Goal: Information Seeking & Learning: Learn about a topic

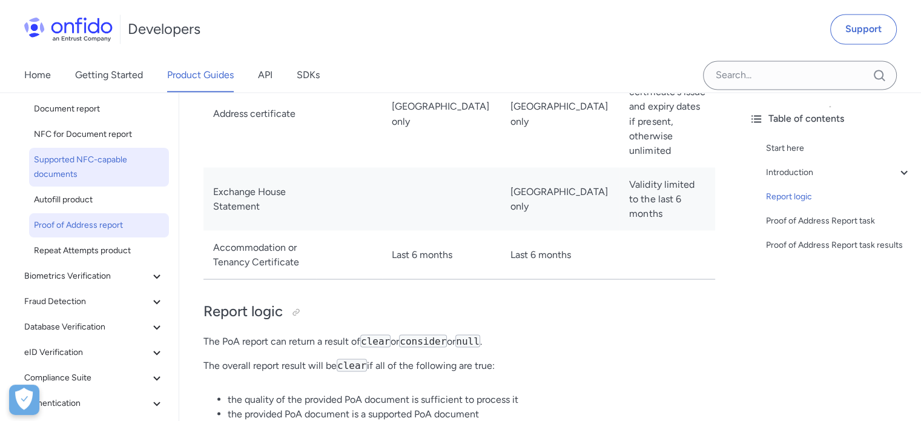
scroll to position [121, 0]
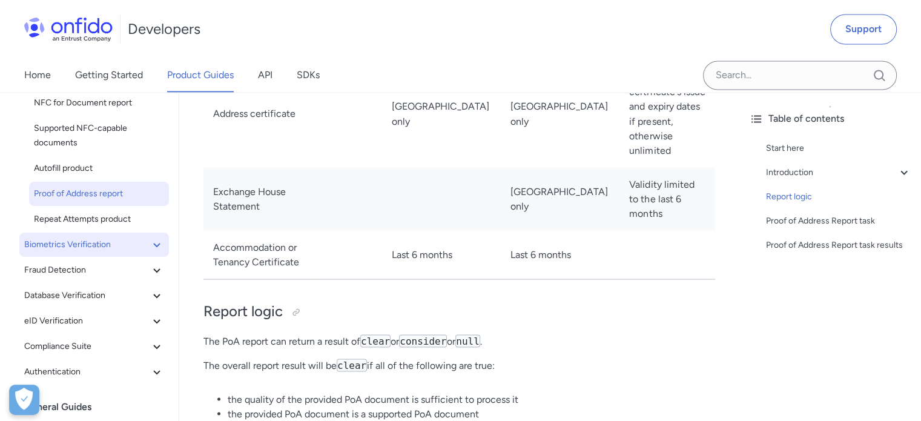
click at [150, 242] on icon at bounding box center [157, 244] width 15 height 15
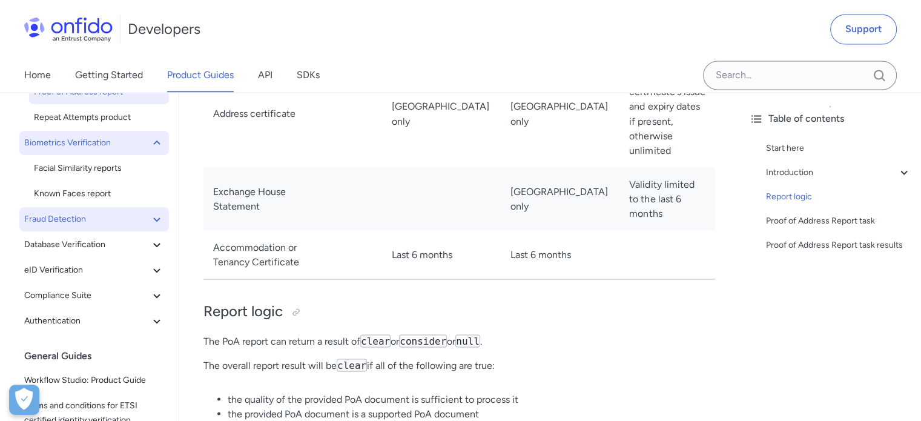
scroll to position [242, 0]
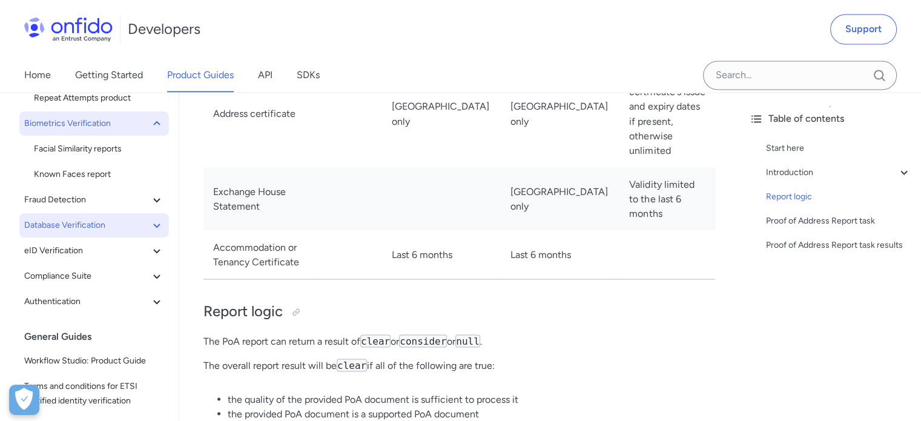
click at [150, 223] on icon at bounding box center [157, 225] width 15 height 15
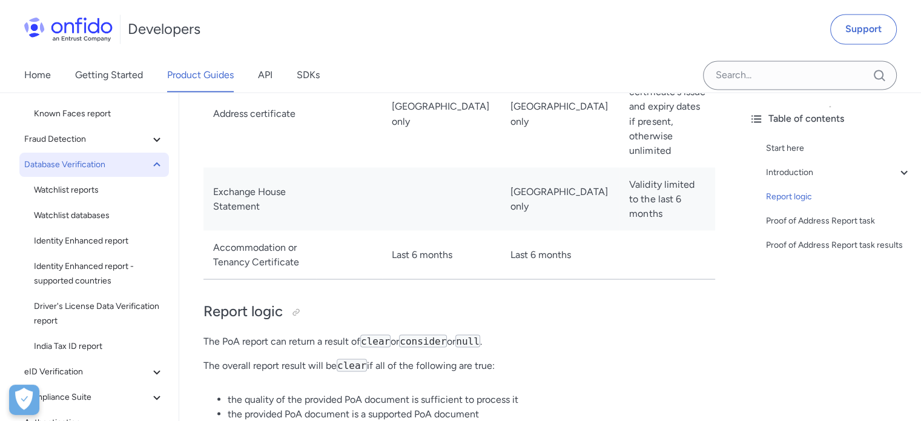
scroll to position [363, 0]
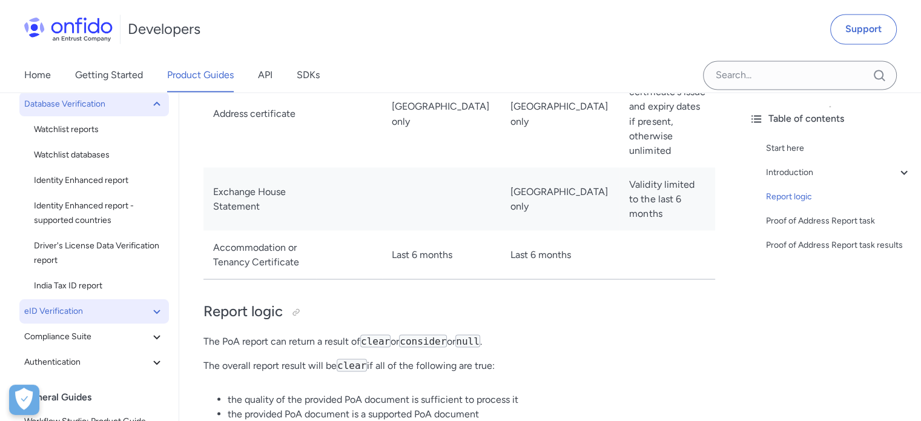
click at [153, 312] on icon at bounding box center [156, 311] width 7 height 4
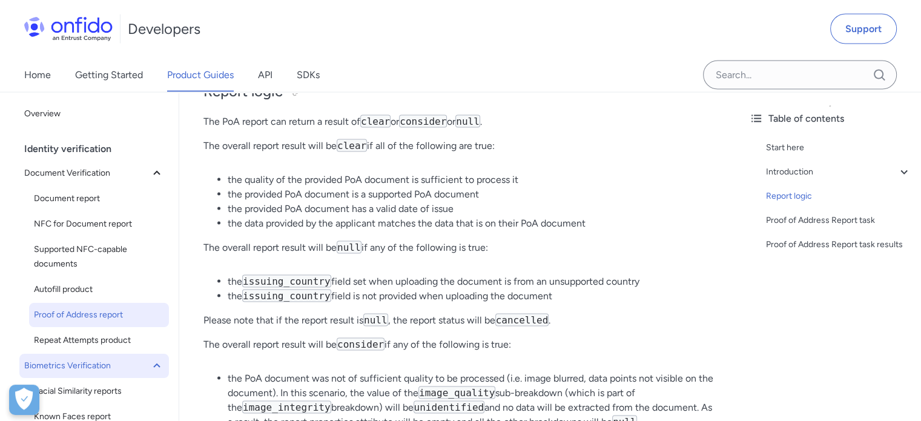
scroll to position [2422, 0]
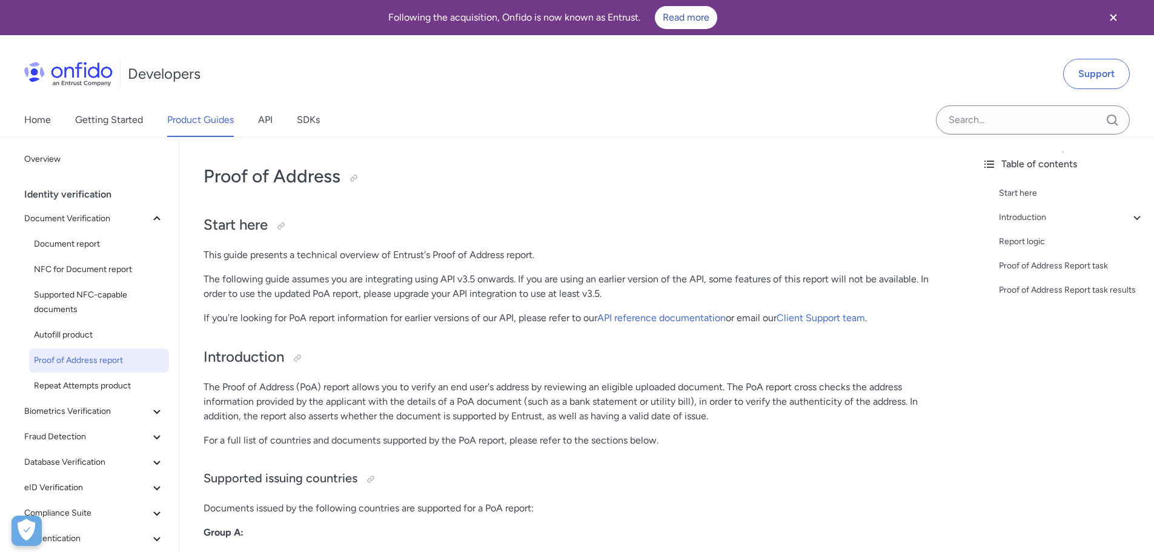
click at [715, 127] on div "Home Getting Started Product Guides API SDKs" at bounding box center [577, 120] width 1154 height 34
